Goal: Task Accomplishment & Management: Use online tool/utility

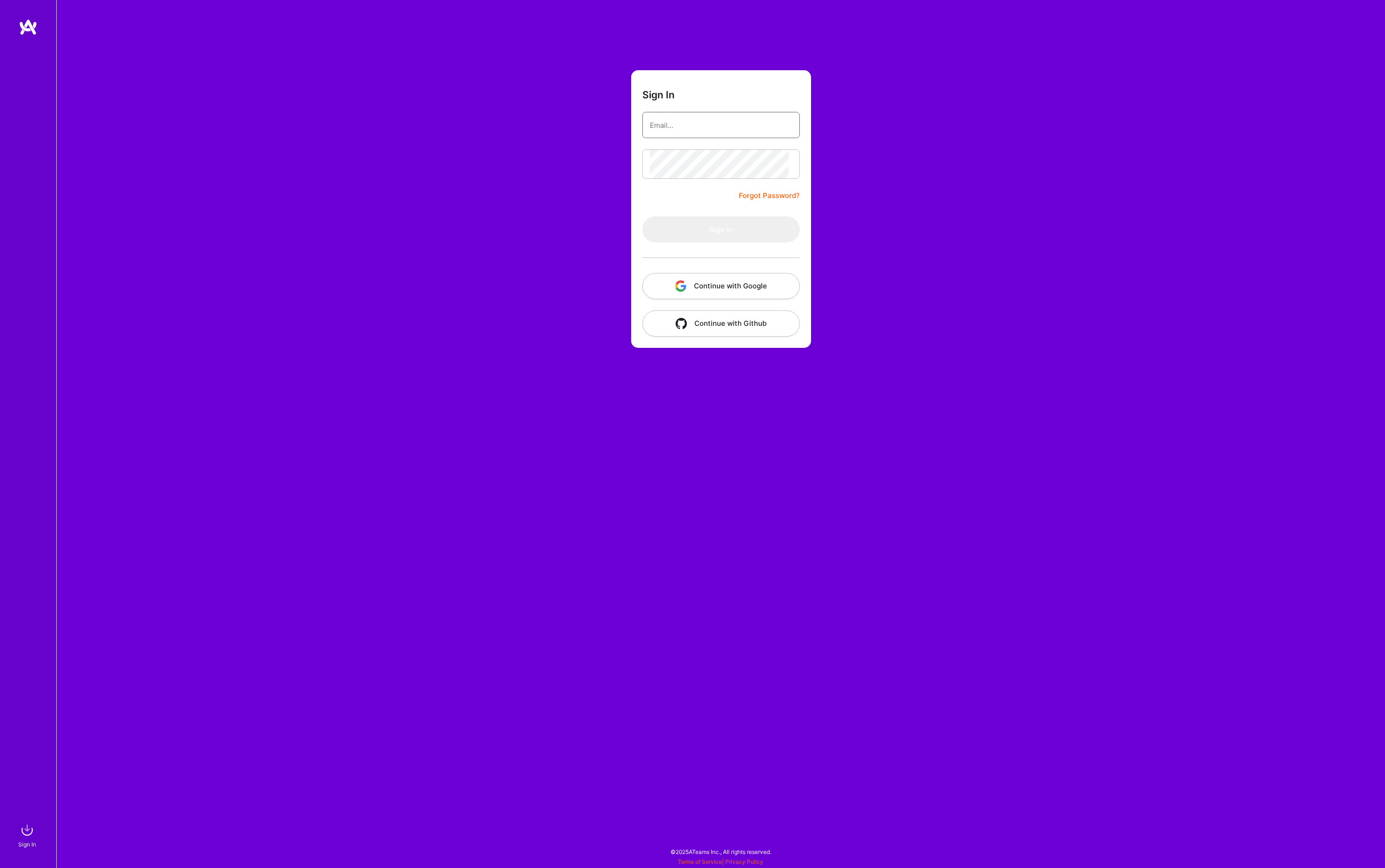
type input "[PERSON_NAME][EMAIL_ADDRESS][DOMAIN_NAME]"
click at [721, 243] on button "Sign In" at bounding box center [721, 229] width 158 height 26
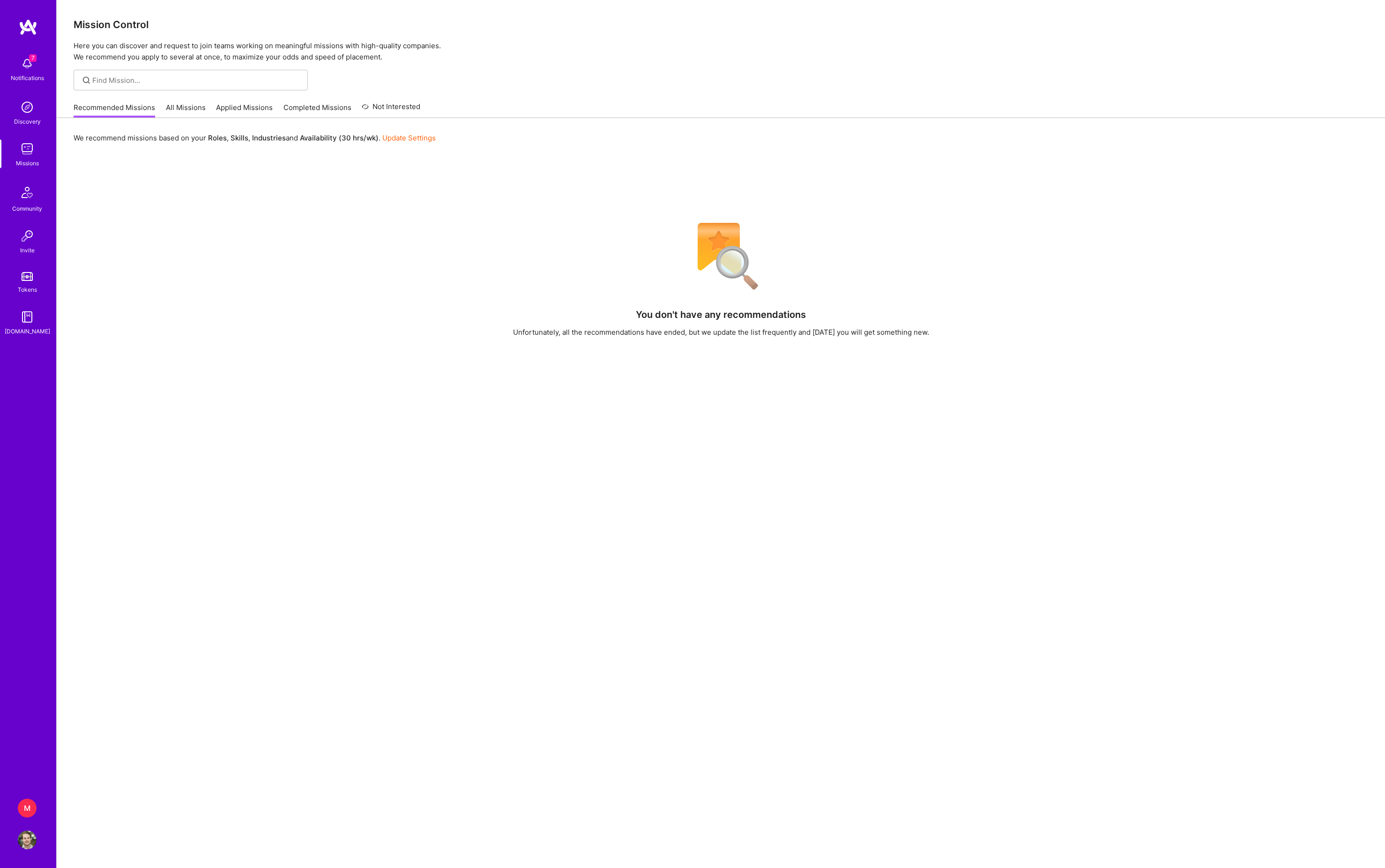
click at [26, 807] on div "M" at bounding box center [27, 808] width 19 height 19
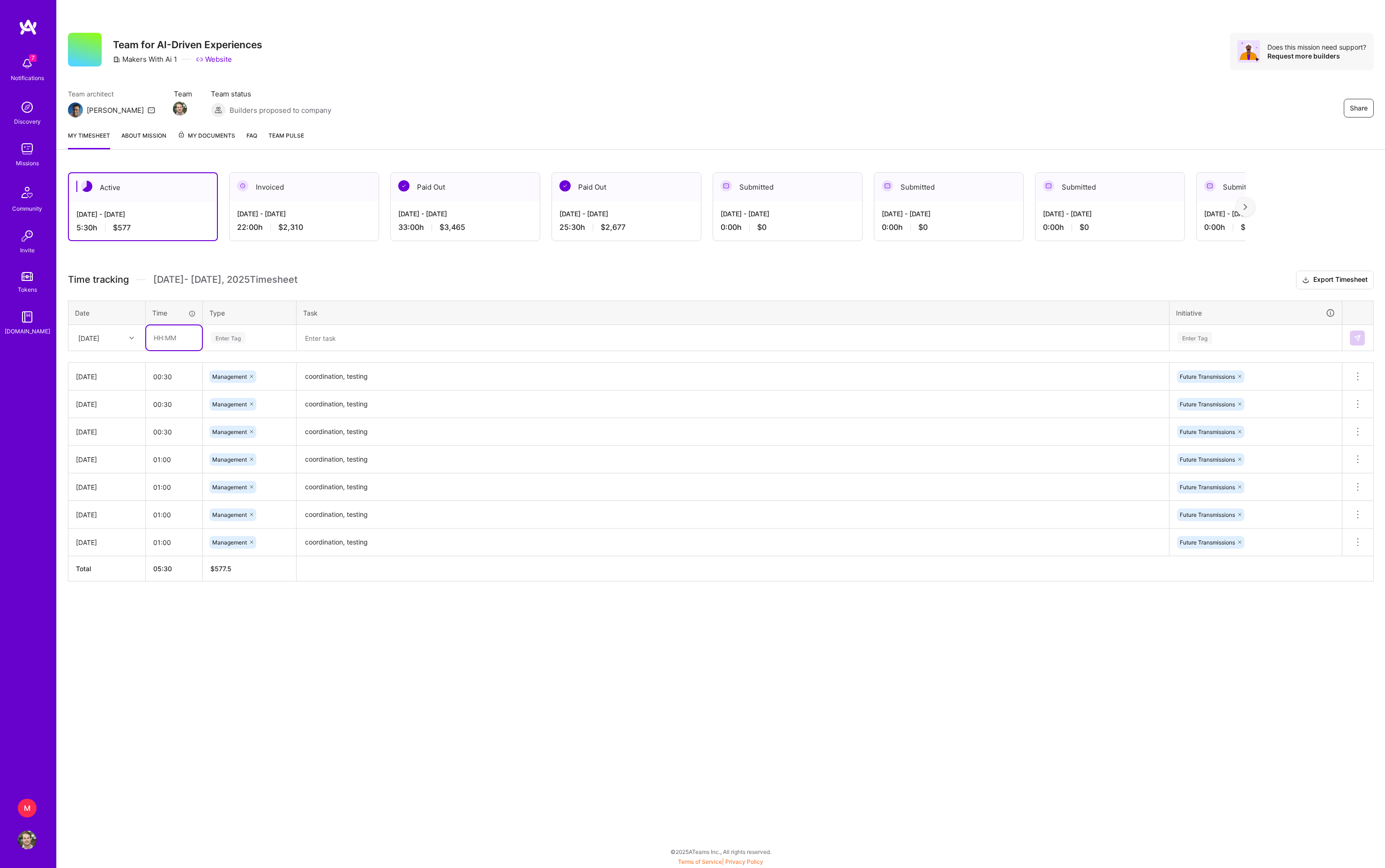
click at [158, 350] on input "text" at bounding box center [174, 337] width 56 height 25
type input "00:15"
click at [246, 345] on div "Enter Tag" at bounding box center [228, 337] width 35 height 14
click at [252, 485] on span "Management" at bounding box center [230, 478] width 44 height 13
click at [357, 413] on textarea "coordination, testing" at bounding box center [732, 404] width 871 height 26
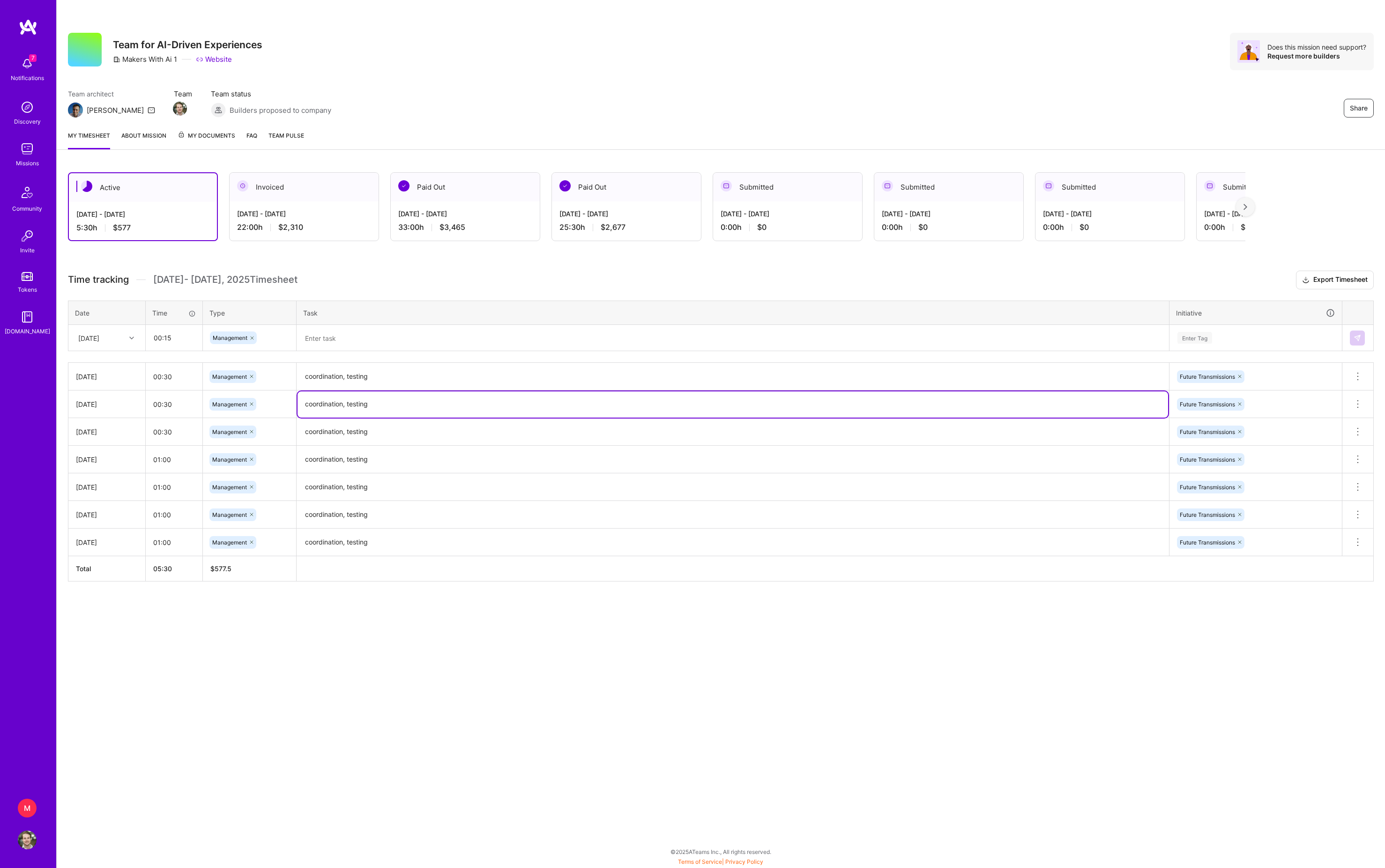
click at [365, 390] on textarea "coordination, testing" at bounding box center [732, 377] width 871 height 26
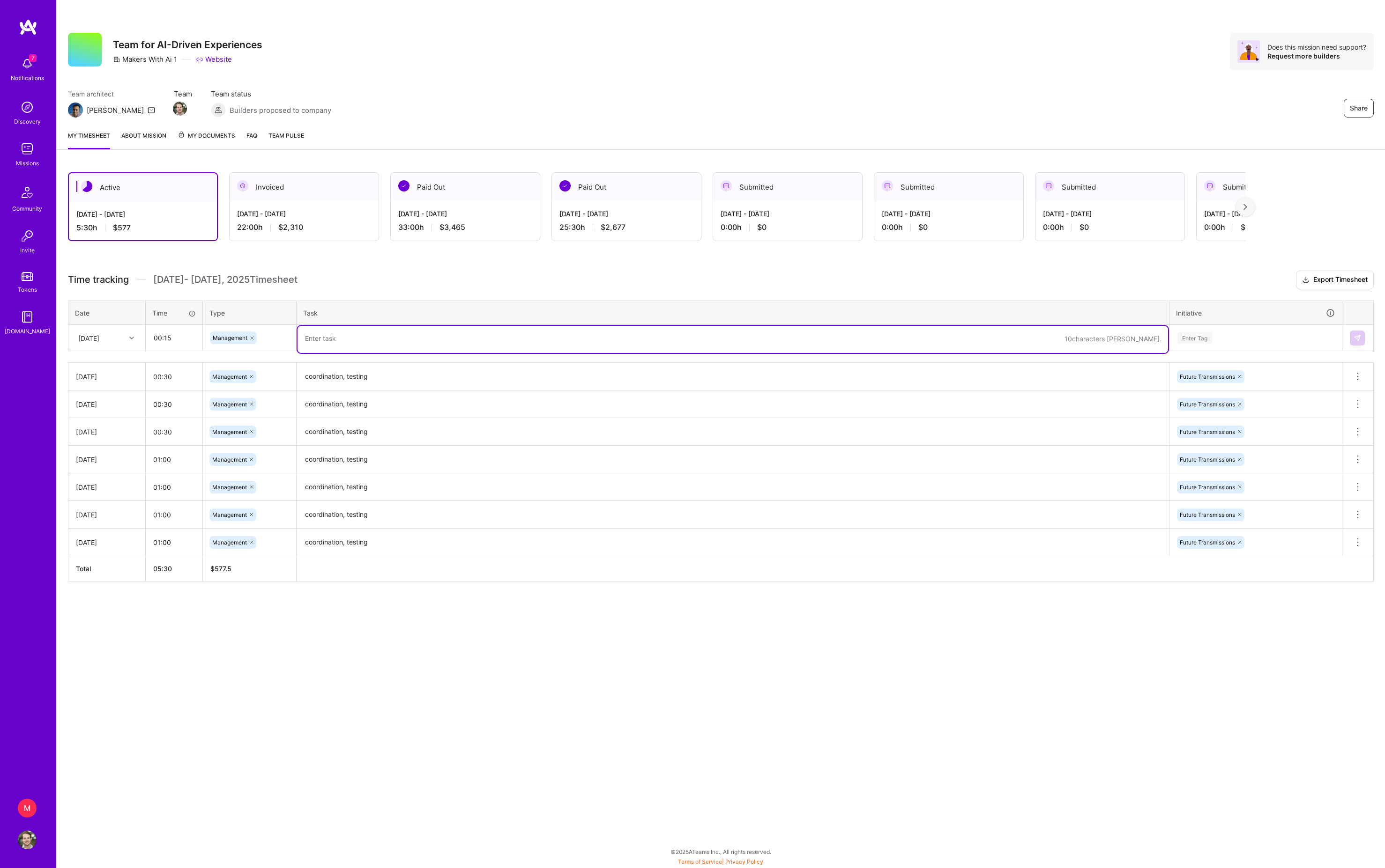
click at [369, 353] on textarea at bounding box center [732, 339] width 871 height 27
paste textarea "coordination, testing"
type textarea "coordination, testing"
click at [1211, 345] on div "Enter Tag" at bounding box center [1194, 337] width 35 height 14
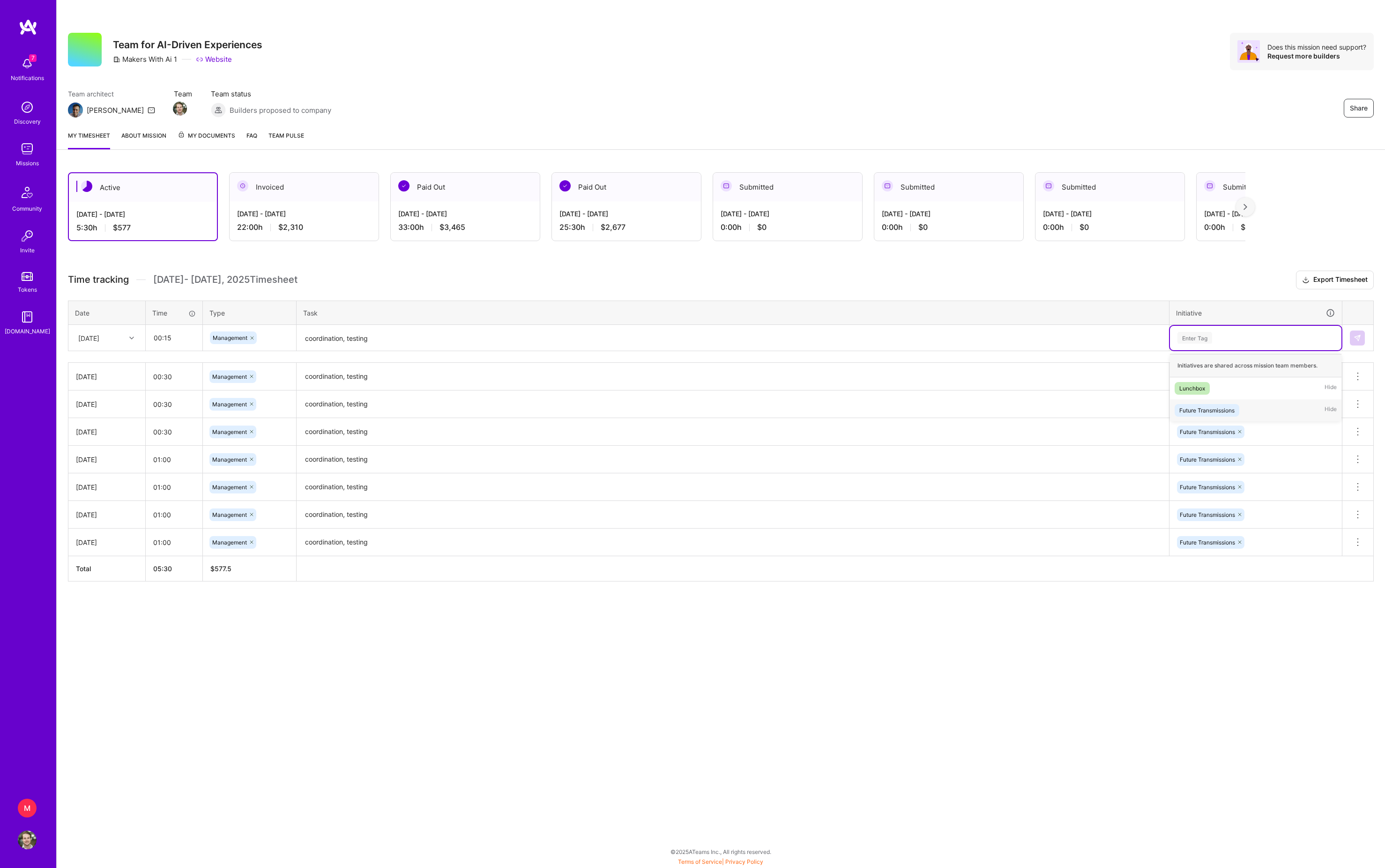
click at [1224, 415] on div "Future Transmissions" at bounding box center [1207, 410] width 56 height 10
click at [1355, 345] on button at bounding box center [1357, 338] width 15 height 15
